Goal: Information Seeking & Learning: Learn about a topic

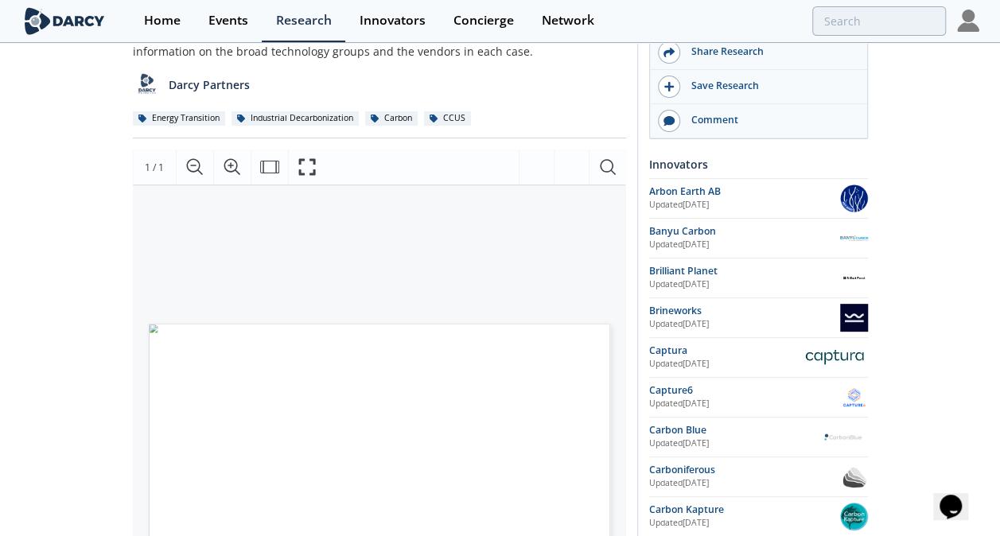
scroll to position [318, 0]
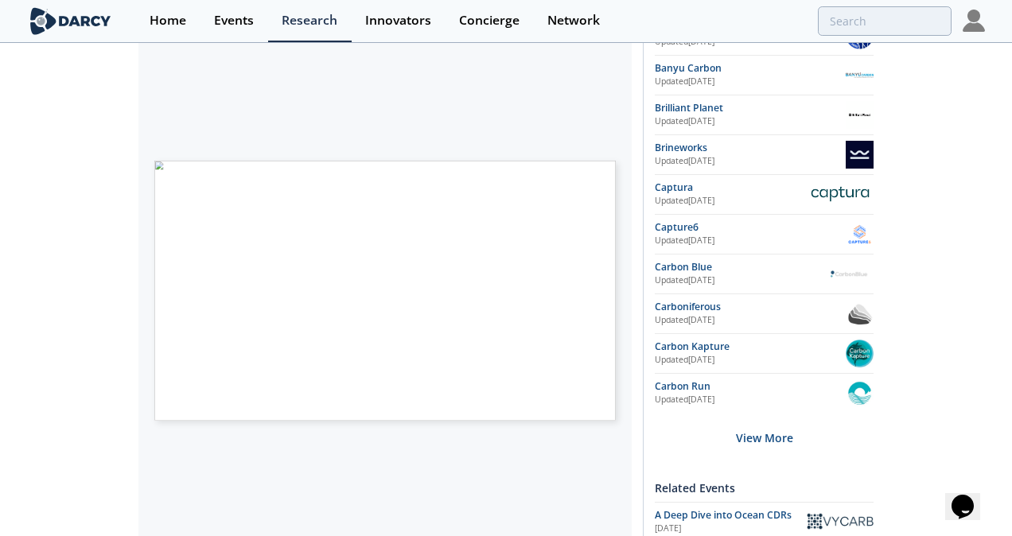
drag, startPoint x: 202, startPoint y: 273, endPoint x: 215, endPoint y: 298, distance: 27.8
click at [202, 273] on span "Page 1" at bounding box center [508, 390] width 612 height 324
click at [221, 245] on span "Page 1" at bounding box center [508, 390] width 612 height 324
click at [562, 174] on span "link to" at bounding box center [563, 176] width 16 height 5
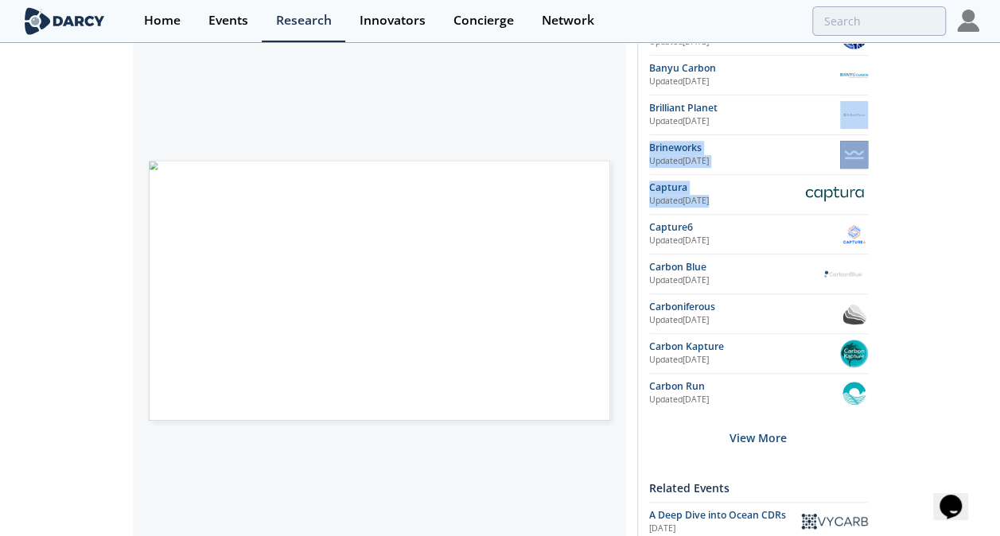
drag, startPoint x: 998, startPoint y: 185, endPoint x: 999, endPoint y: 126, distance: 58.9
click at [999, 126] on div "OceanCDR - Master Technology Landscape Framework • Updated [DATE] Ocean CDR (Ca…" at bounding box center [500, 319] width 1000 height 1186
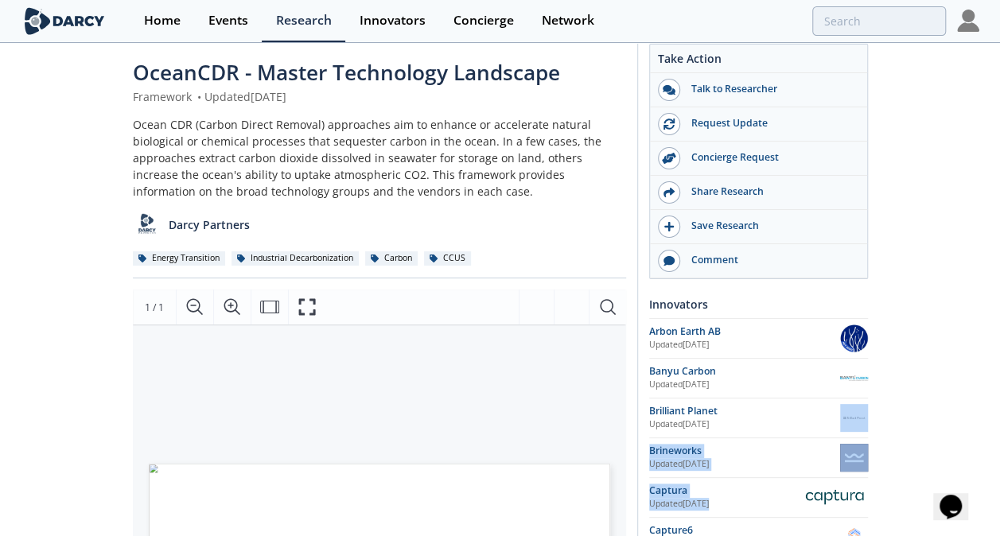
scroll to position [0, 0]
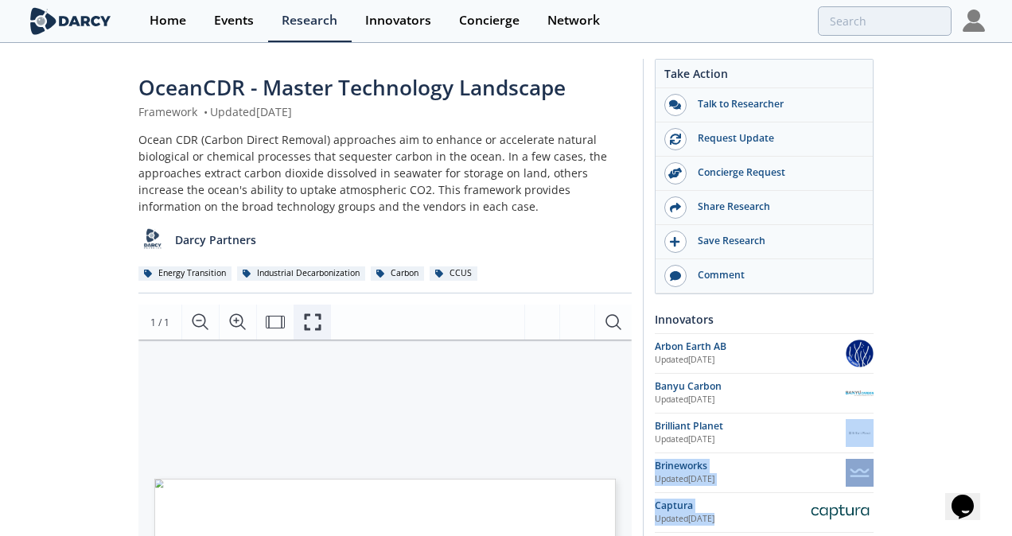
click at [307, 319] on icon "Fullscreen" at bounding box center [312, 322] width 19 height 19
